Goal: Check status

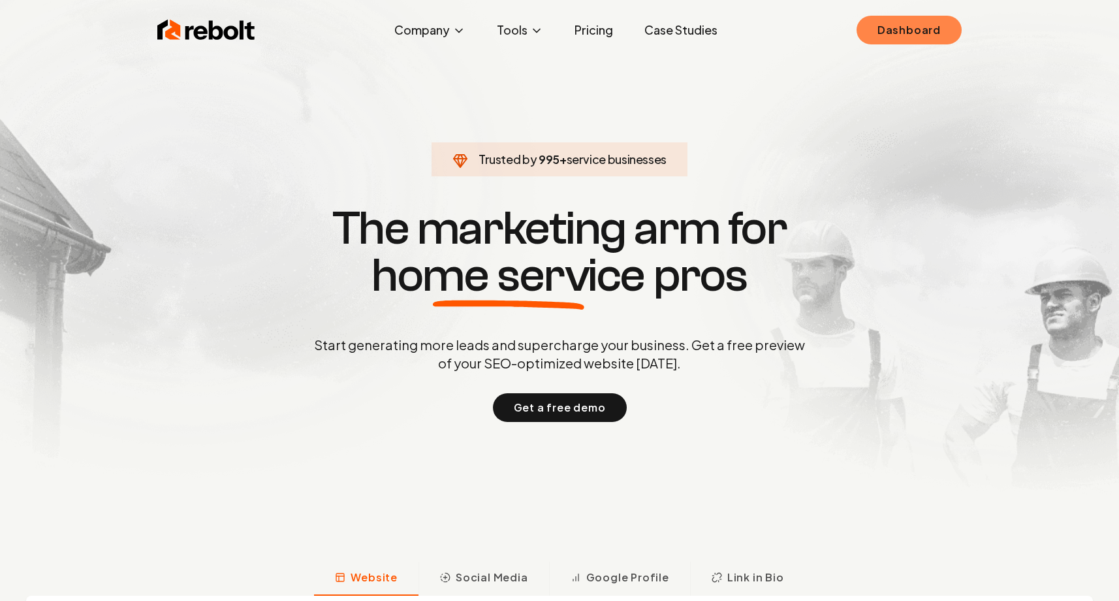
click at [938, 26] on link "Dashboard" at bounding box center [909, 30] width 105 height 29
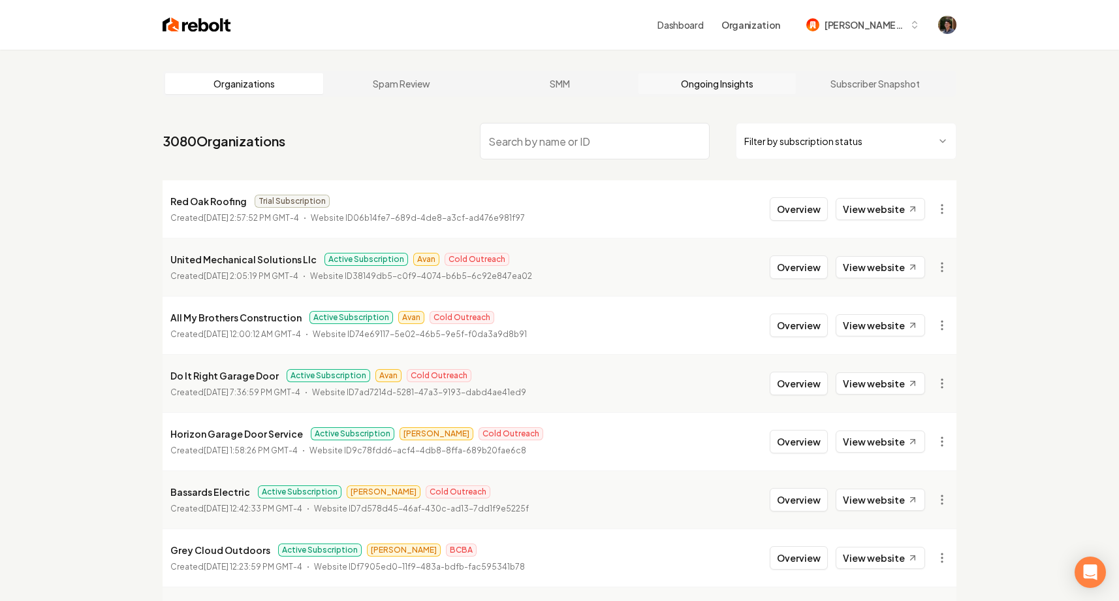
click at [748, 79] on link "Ongoing Insights" at bounding box center [718, 83] width 158 height 21
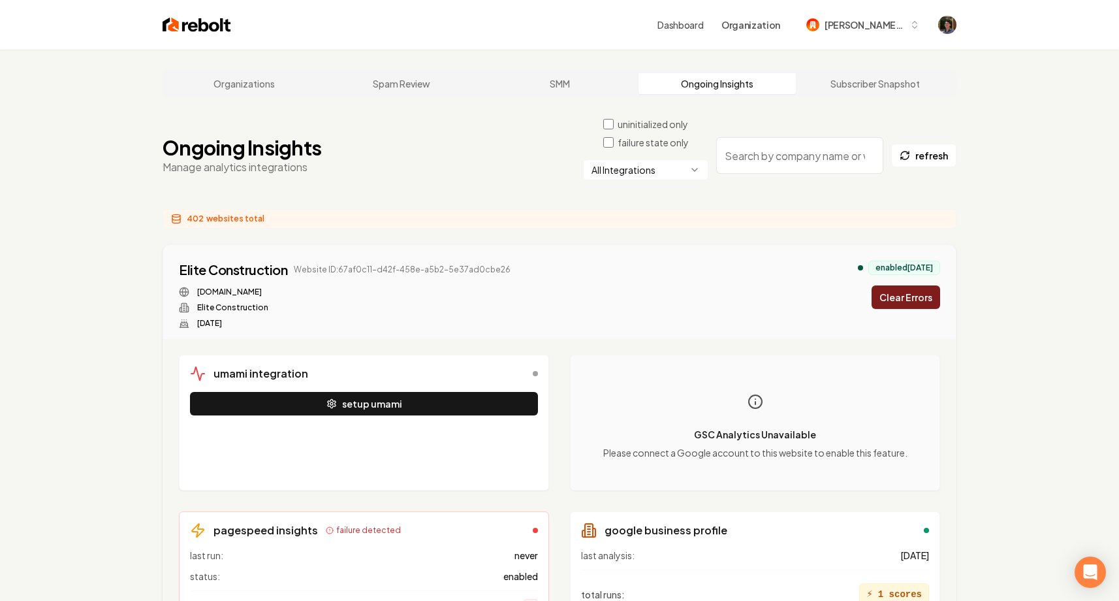
click at [605, 174] on html "Dashboard Organization [PERSON_NAME]-62 Organizations Spam Review SMM Ongoing I…" at bounding box center [559, 300] width 1119 height 601
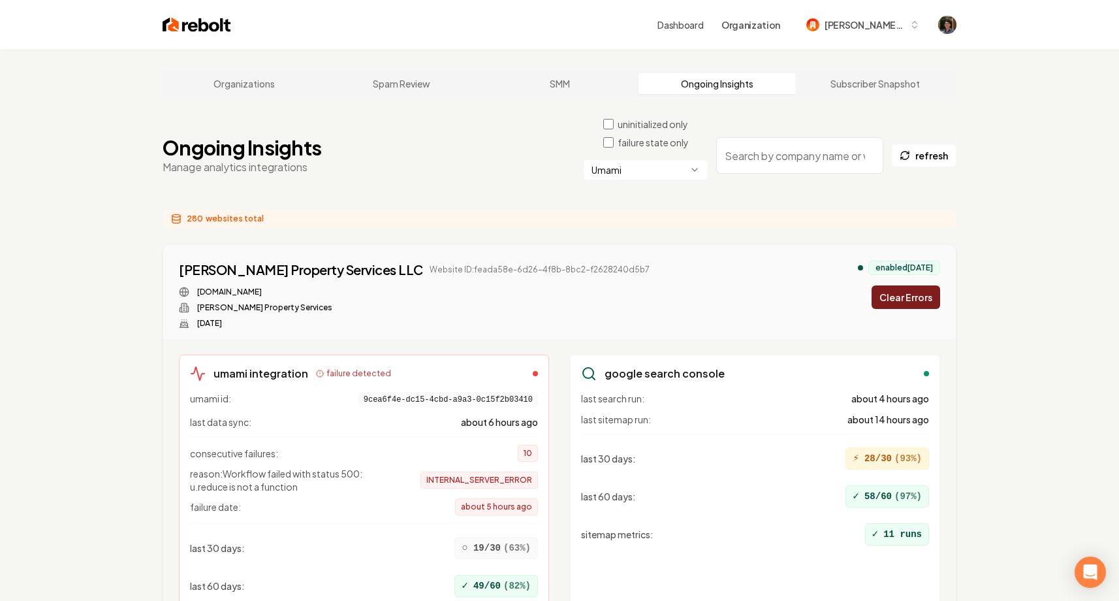
click at [598, 174] on html "Dashboard Organization mitchell-62 Organizations Spam Review SMM Ongoing Insigh…" at bounding box center [559, 300] width 1119 height 601
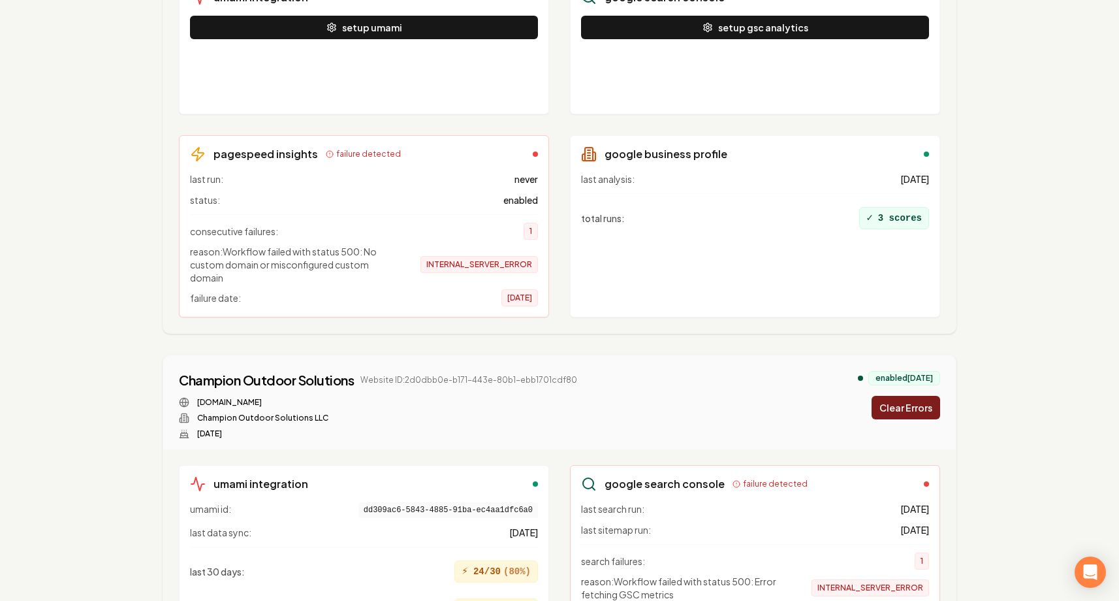
scroll to position [3902, 0]
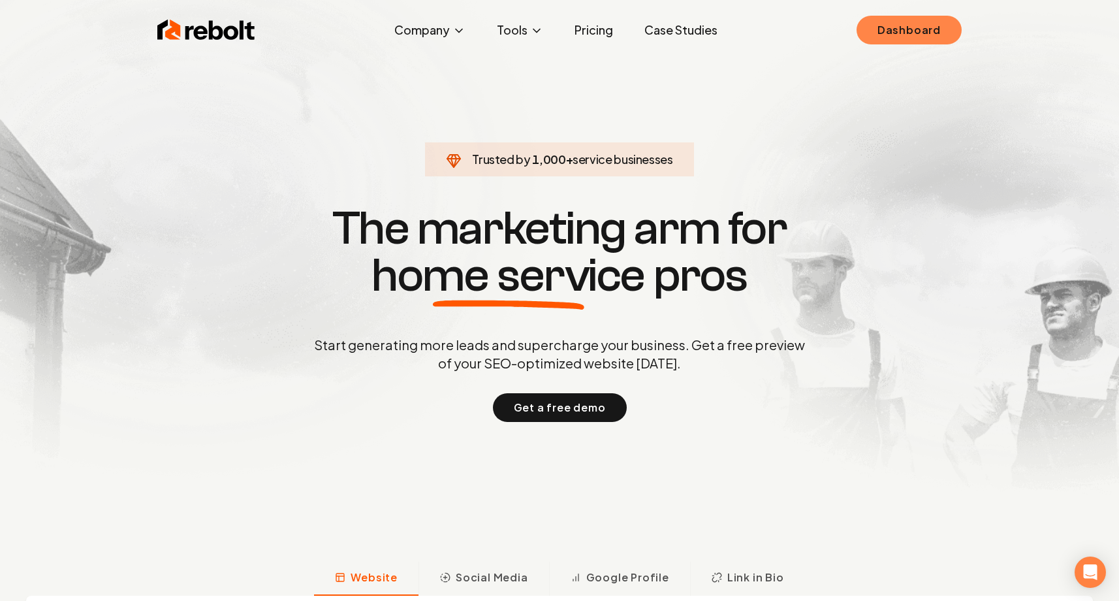
click at [894, 27] on link "Dashboard" at bounding box center [909, 30] width 105 height 29
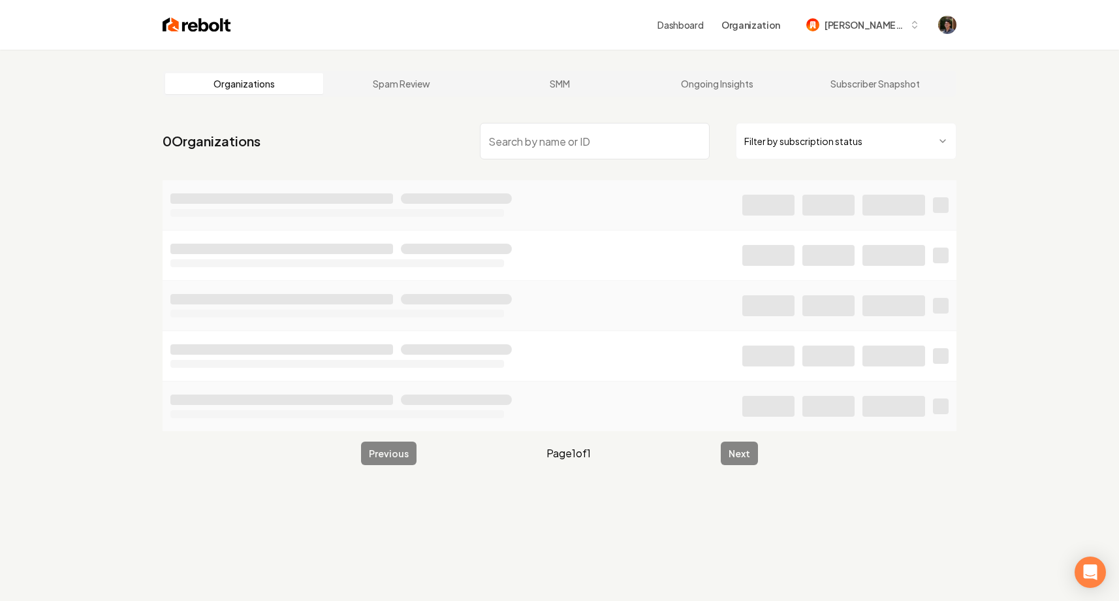
click at [741, 95] on div "Organizations Spam Review SMM Ongoing Insights Subscriber Snapshot" at bounding box center [560, 84] width 794 height 26
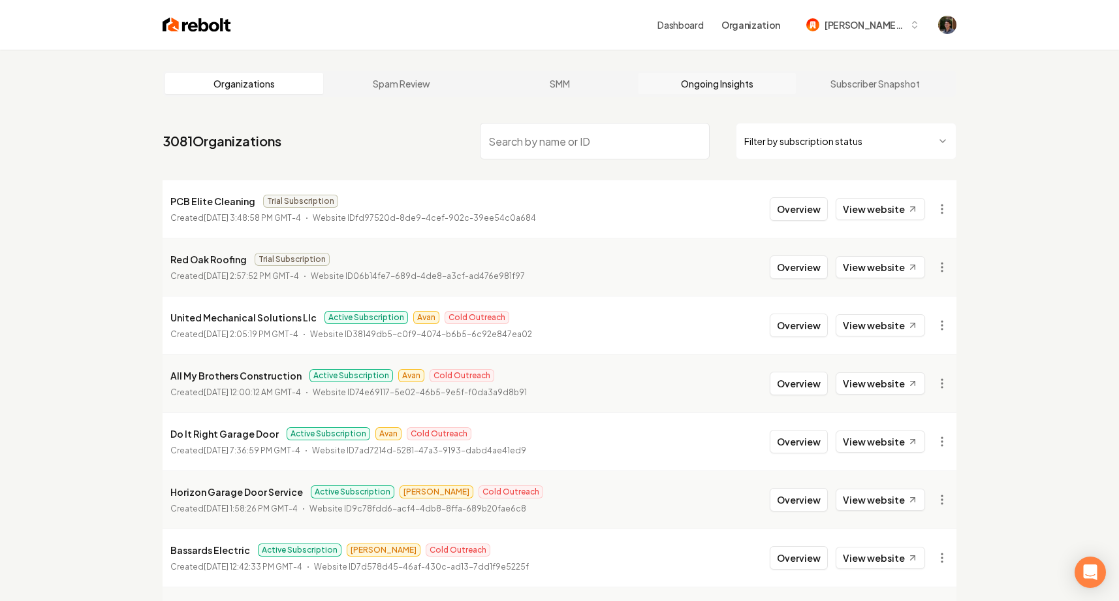
click at [743, 90] on link "Ongoing Insights" at bounding box center [718, 83] width 158 height 21
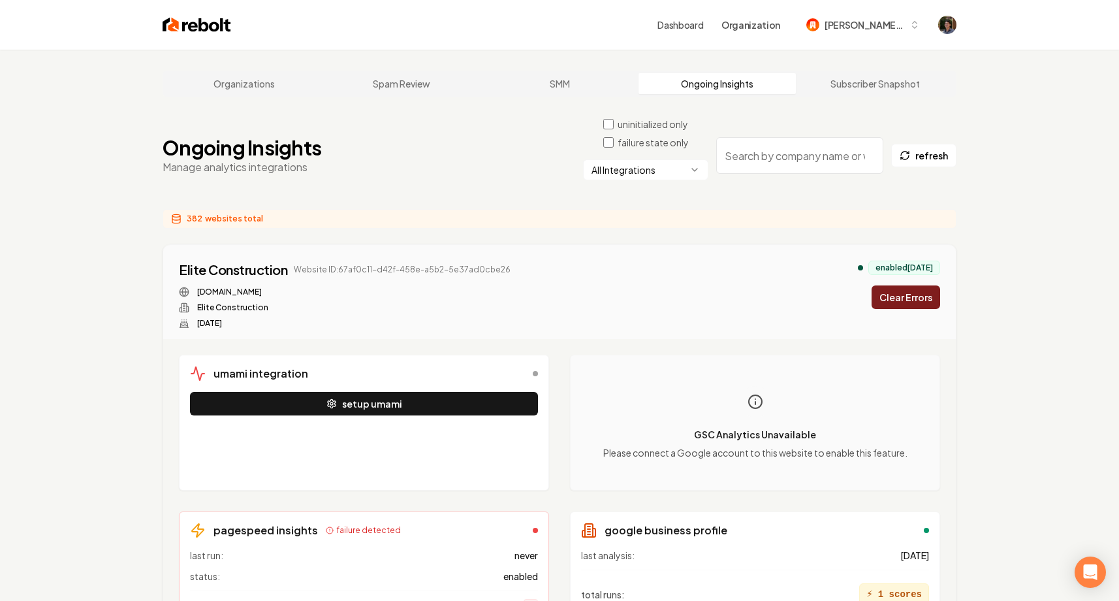
click at [597, 167] on html "Dashboard Organization mitchell-62 Organizations Spam Review SMM Ongoing Insigh…" at bounding box center [559, 300] width 1119 height 601
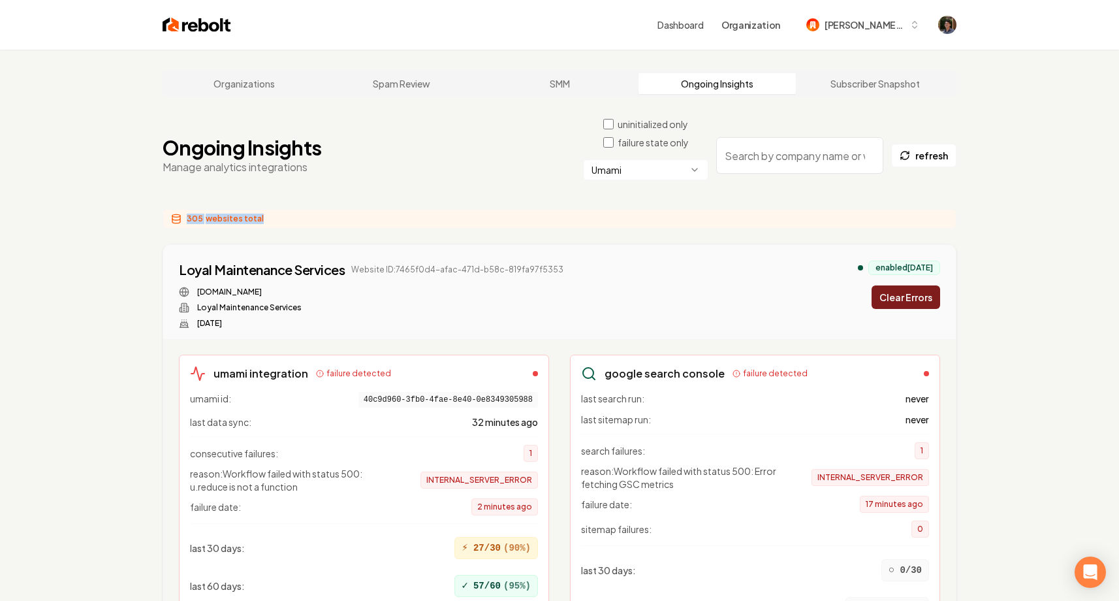
drag, startPoint x: 185, startPoint y: 219, endPoint x: 272, endPoint y: 219, distance: 86.9
click at [272, 219] on div "305 websites total" at bounding box center [560, 219] width 794 height 20
drag, startPoint x: 185, startPoint y: 221, endPoint x: 279, endPoint y: 221, distance: 94.0
click at [279, 221] on div "305 websites total" at bounding box center [560, 219] width 794 height 20
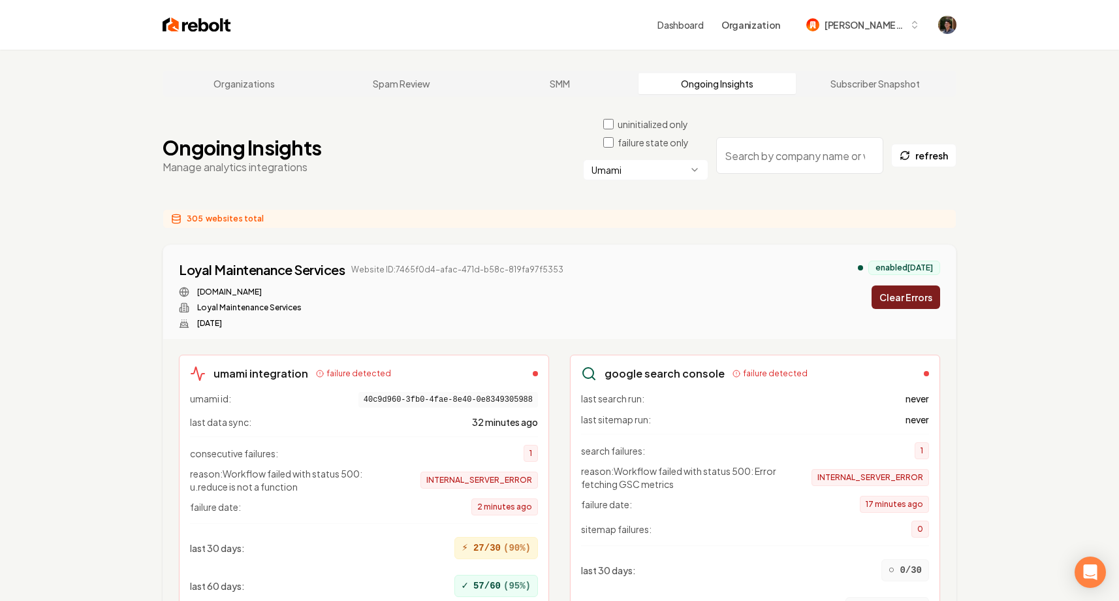
click at [178, 185] on div "Ongoing Insights Manage analytics integrations uninitialized only failure state…" at bounding box center [560, 156] width 794 height 76
click at [609, 175] on html "Dashboard Organization mitchell-62 Organizations Spam Review SMM Ongoing Insigh…" at bounding box center [559, 300] width 1119 height 601
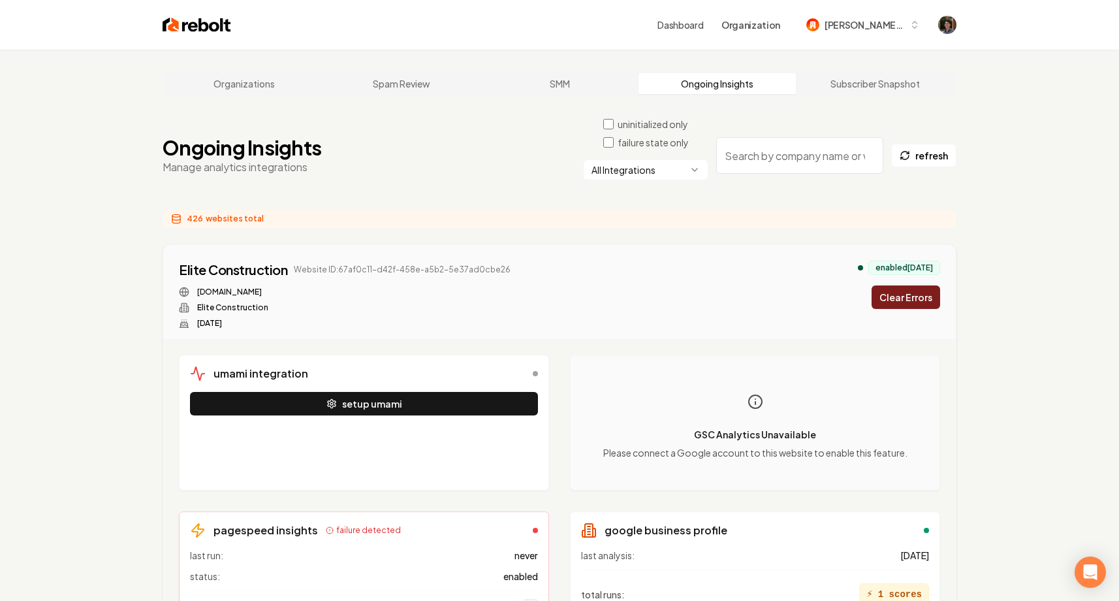
click at [641, 169] on html "Dashboard Organization mitchell-62 Organizations Spam Review SMM Ongoing Insigh…" at bounding box center [559, 300] width 1119 height 601
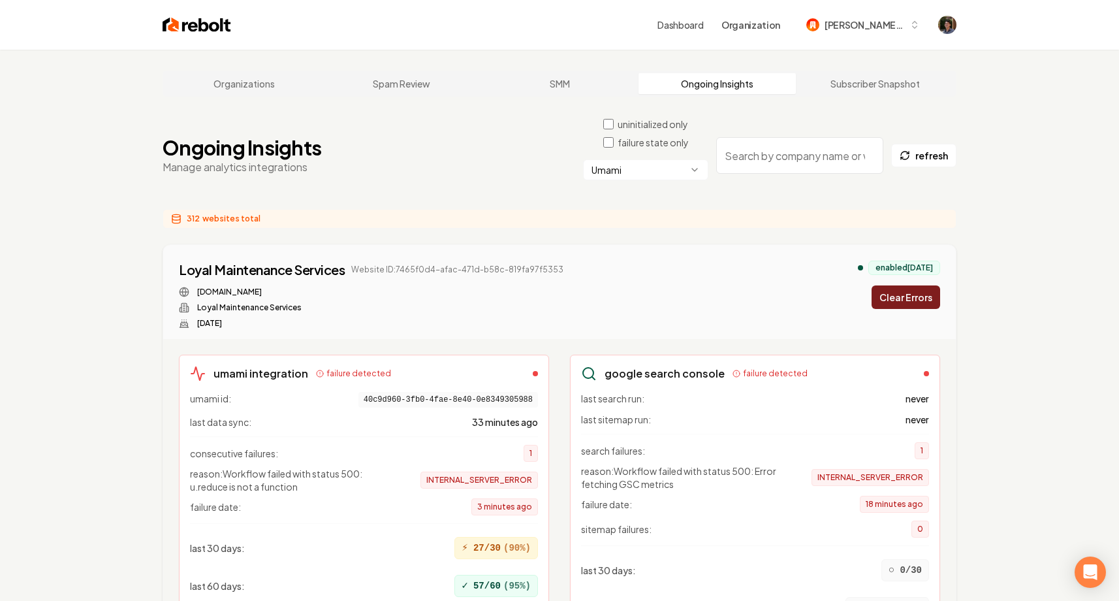
click at [642, 163] on html "Dashboard Organization mitchell-62 Organizations Spam Review SMM Ongoing Insigh…" at bounding box center [559, 300] width 1119 height 601
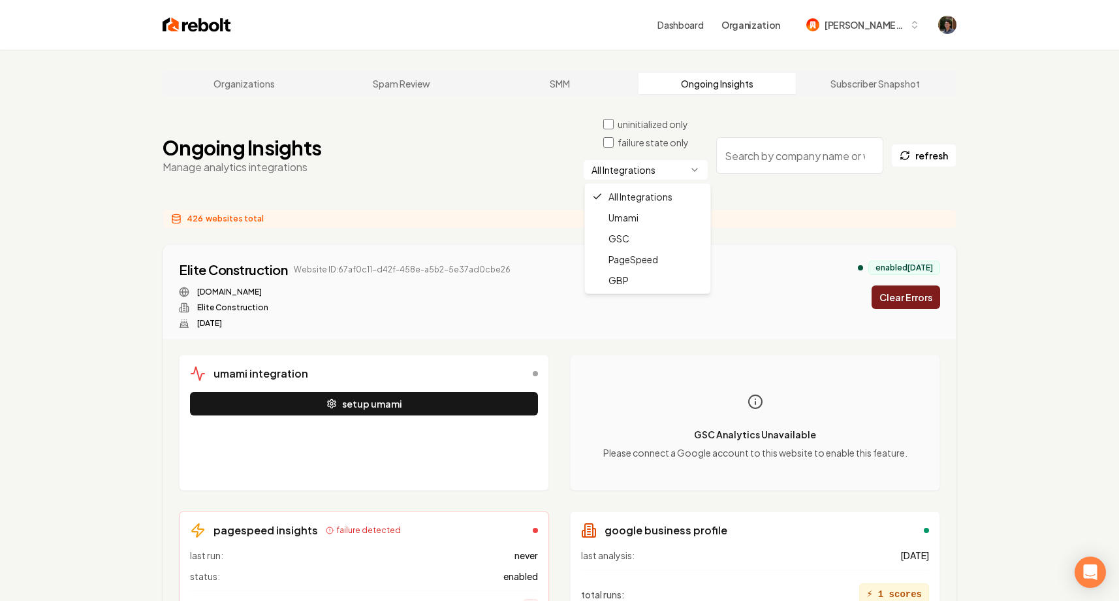
click at [639, 170] on html "Dashboard Organization mitchell-62 Organizations Spam Review SMM Ongoing Insigh…" at bounding box center [559, 300] width 1119 height 601
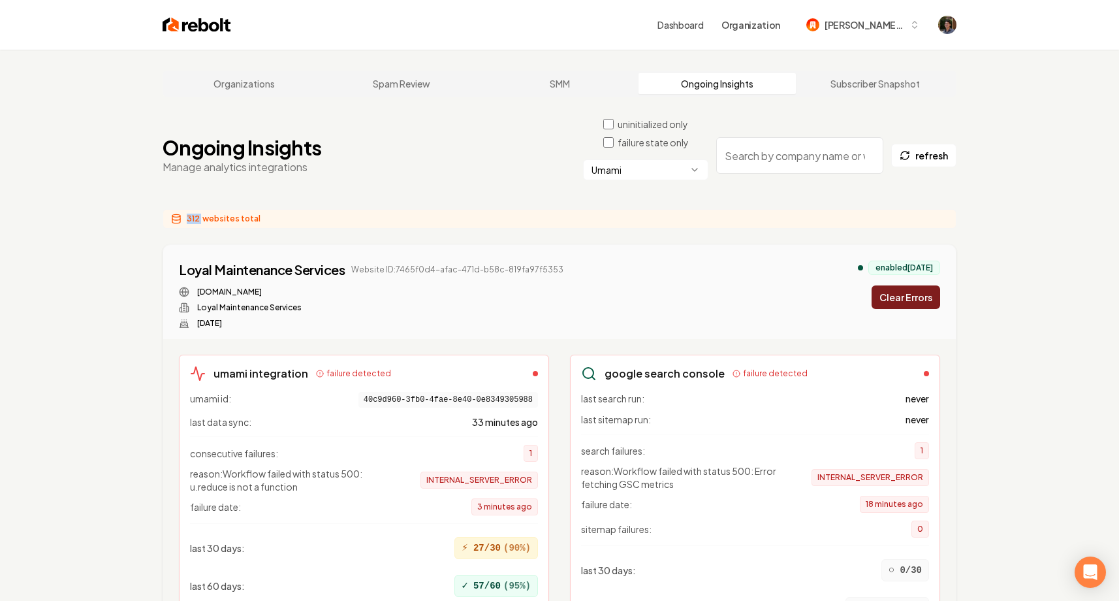
drag, startPoint x: 182, startPoint y: 219, endPoint x: 202, endPoint y: 219, distance: 19.6
click at [202, 219] on div "312 websites total" at bounding box center [560, 219] width 794 height 20
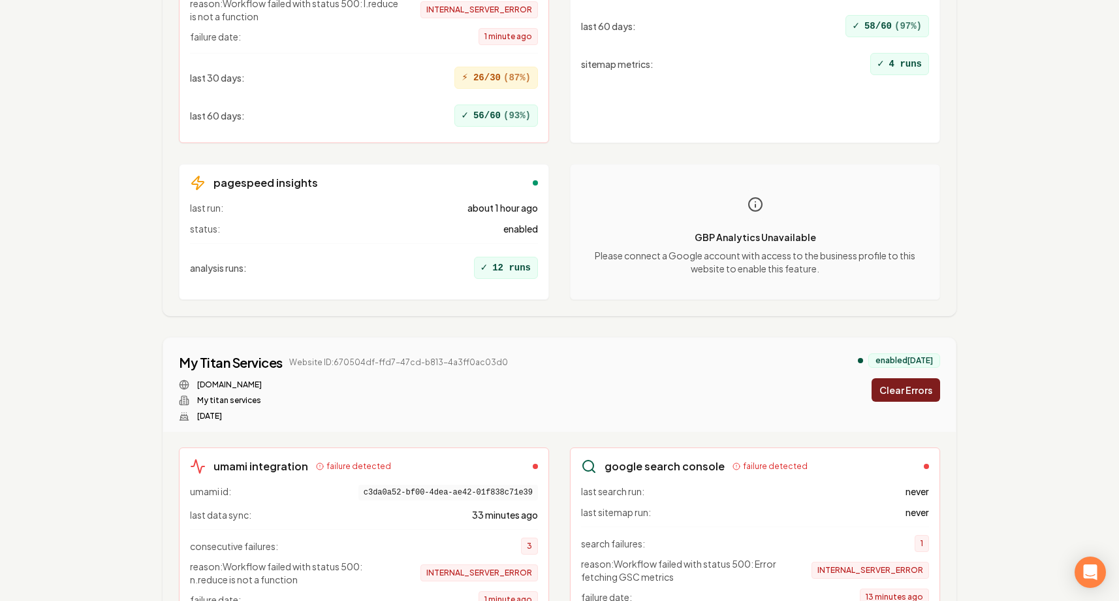
scroll to position [1968, 0]
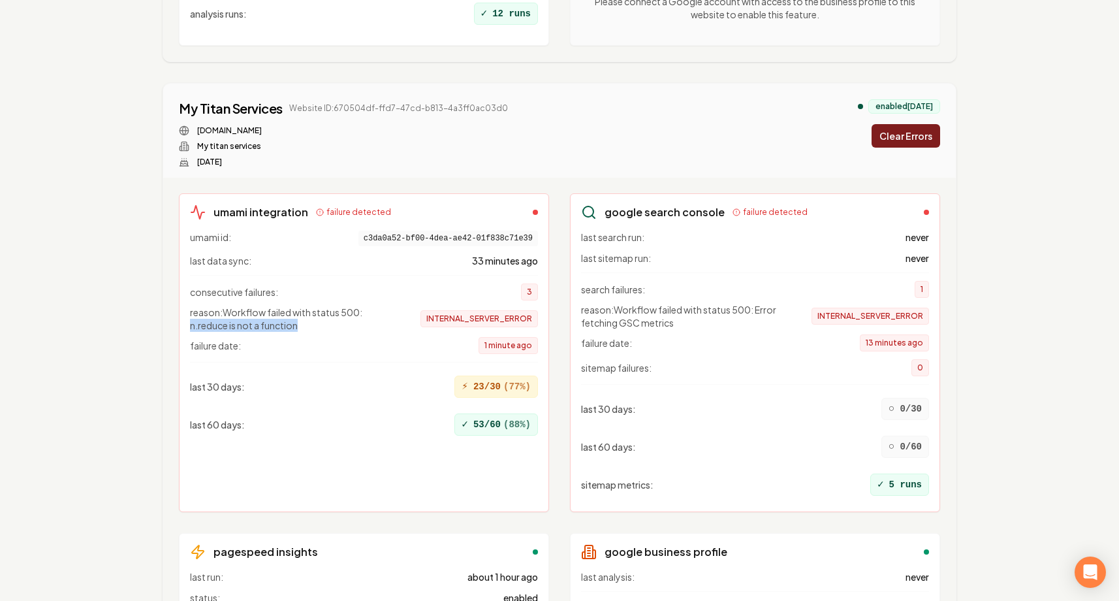
drag, startPoint x: 192, startPoint y: 327, endPoint x: 306, endPoint y: 328, distance: 113.6
click at [306, 328] on span "reason: Workflow failed with status 500: n.reduce is not a function" at bounding box center [294, 319] width 209 height 26
drag, startPoint x: 520, startPoint y: 345, endPoint x: 482, endPoint y: 345, distance: 38.5
click at [482, 345] on span "1 minute ago" at bounding box center [508, 345] width 59 height 17
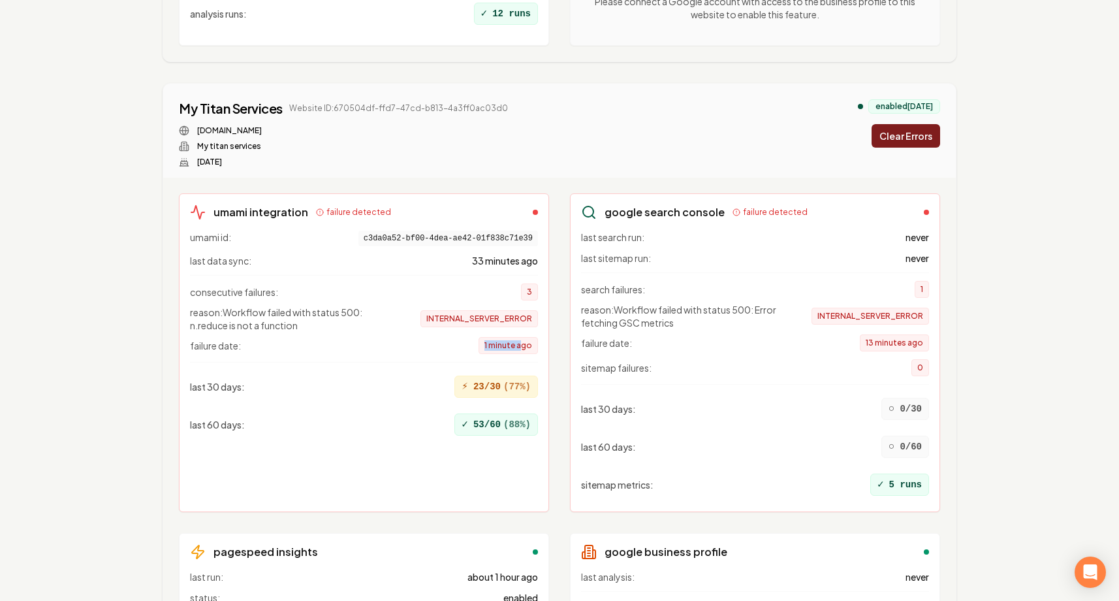
click at [399, 344] on div "failure date: 1 minute ago" at bounding box center [364, 345] width 348 height 17
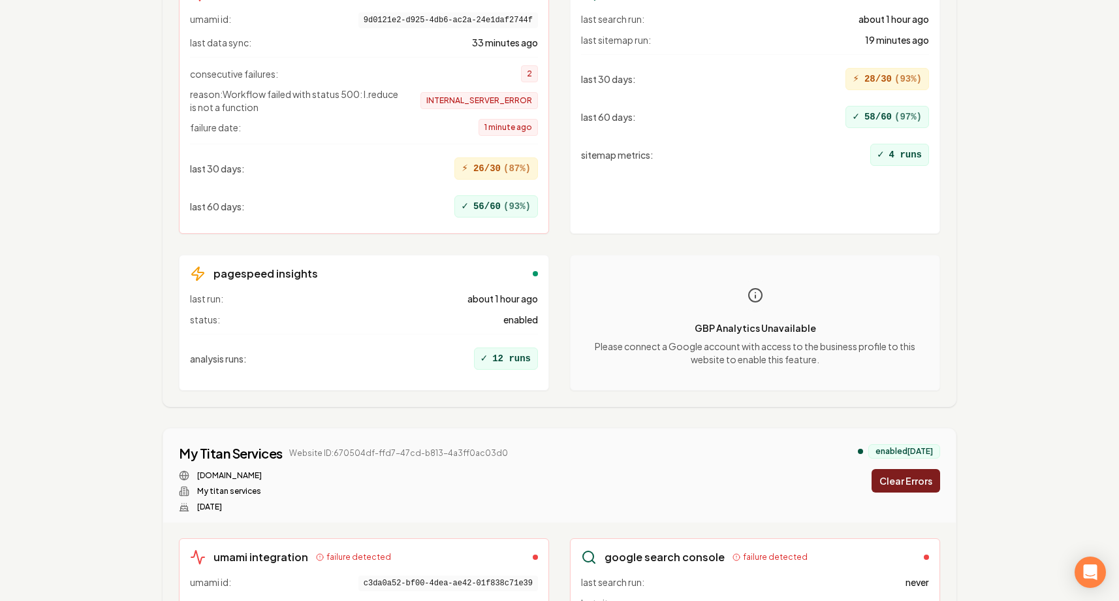
scroll to position [1446, 0]
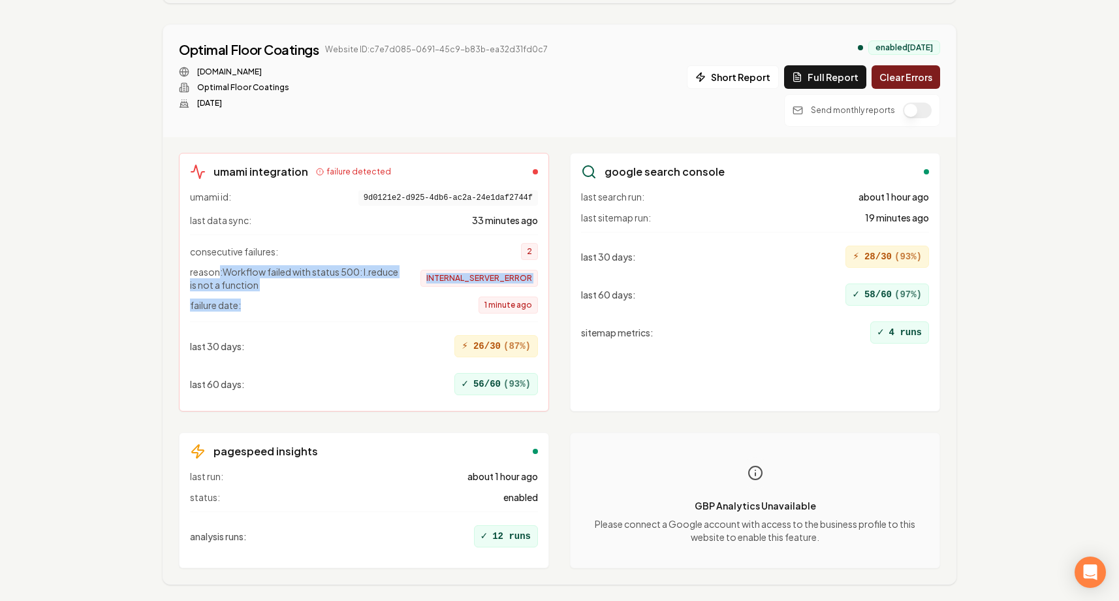
drag, startPoint x: 217, startPoint y: 272, endPoint x: 248, endPoint y: 308, distance: 47.7
click at [248, 308] on div "consecutive failures: 2 reason: Workflow failed with status 500: l.reduce is no…" at bounding box center [364, 273] width 348 height 79
click at [248, 308] on div "failure date: 1 minute ago" at bounding box center [364, 304] width 348 height 17
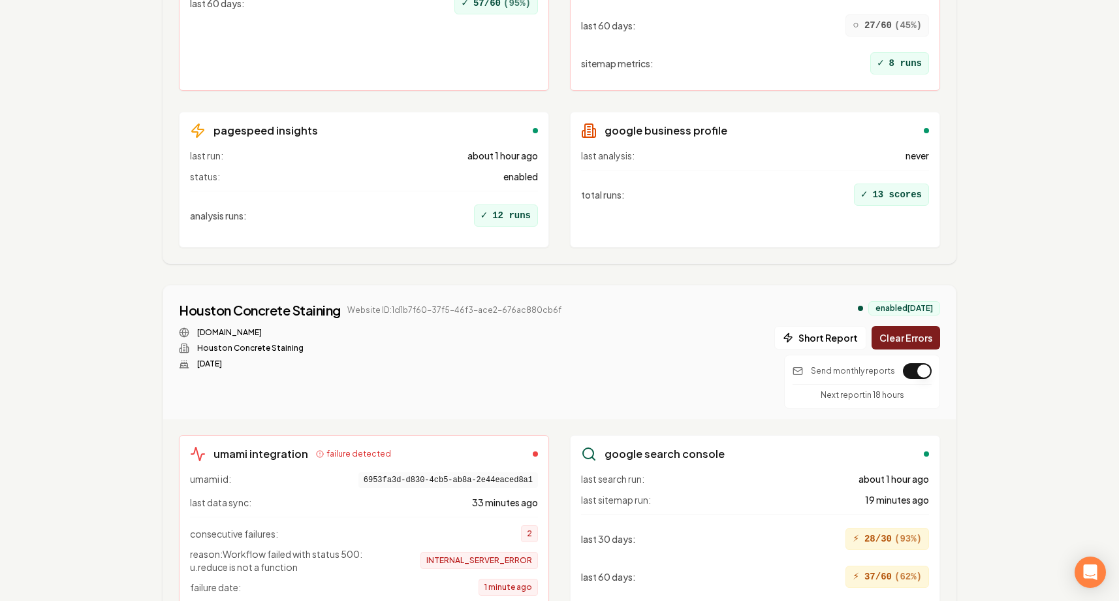
scroll to position [0, 0]
